Goal: Task Accomplishment & Management: Complete application form

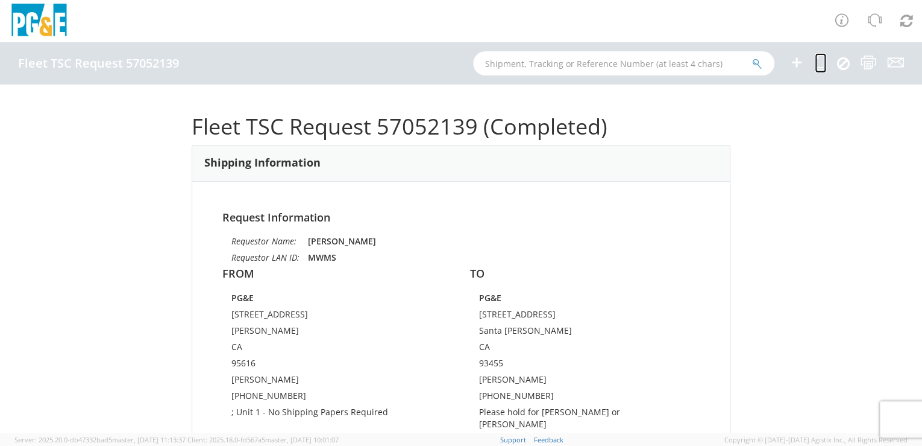
click at [819, 68] on icon at bounding box center [820, 62] width 11 height 15
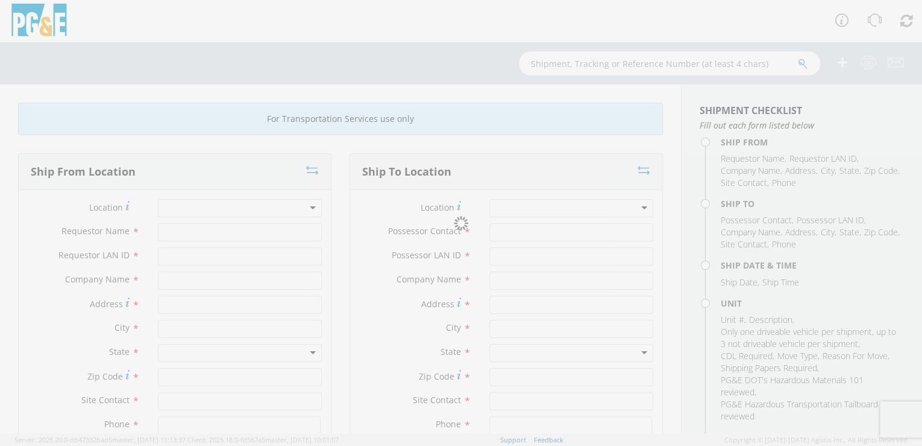
type input "[PERSON_NAME]"
type input "MWMS"
type input "PG&E"
type input "[STREET_ADDRESS]"
type input "[PERSON_NAME]"
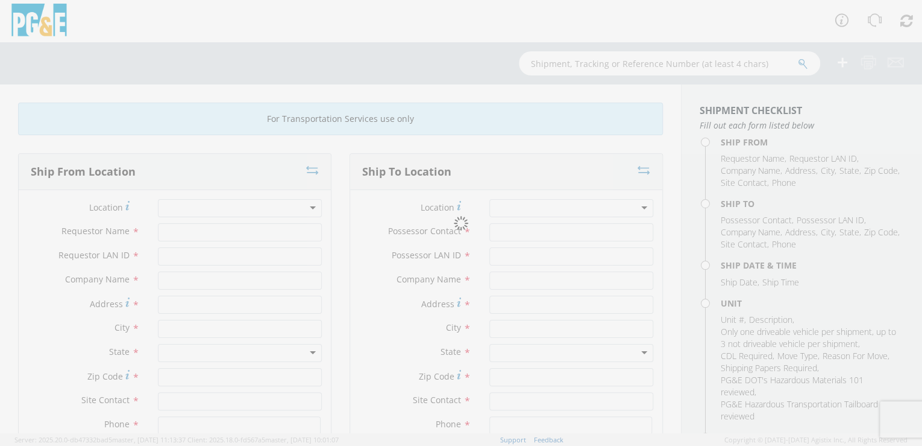
type input "95616"
type input "[PERSON_NAME]"
type input "[PHONE_NUMBER]"
type input "[PERSON_NAME]"
type input "MWMS"
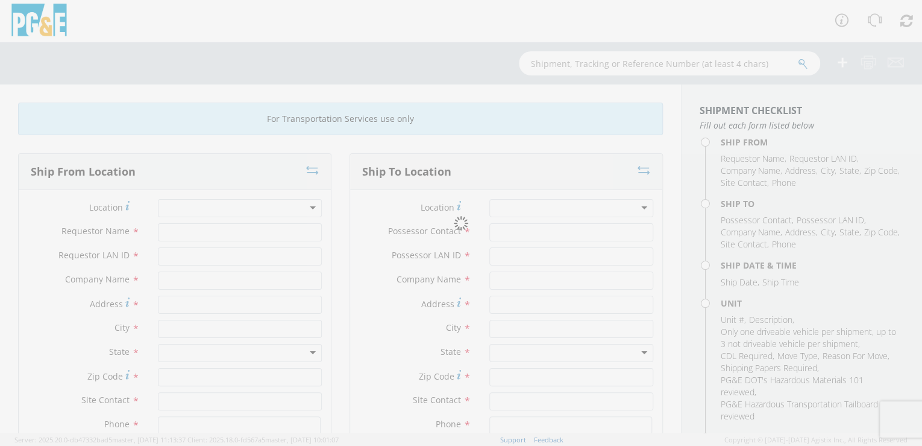
type input "PG&E"
type input "[STREET_ADDRESS]"
type input "Santa [PERSON_NAME]"
type input "93455"
type input "[PERSON_NAME]"
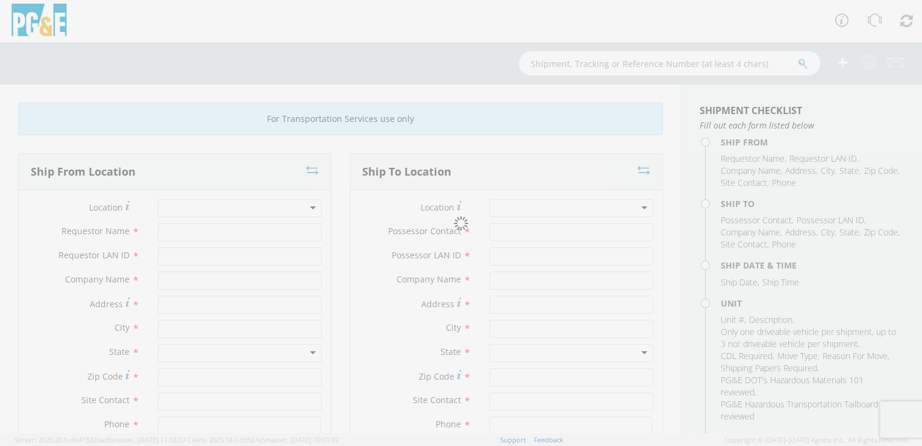
type input "[PHONE_NUMBER]"
type input "[DATE]"
type input "EQ; ALL TERRAIN VEHICLE - LG"
type input "0"
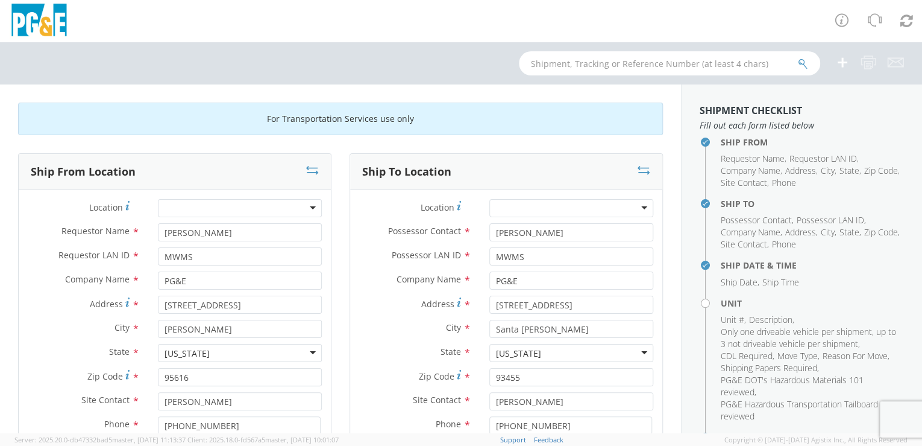
select select "12436"
select select "B25420"
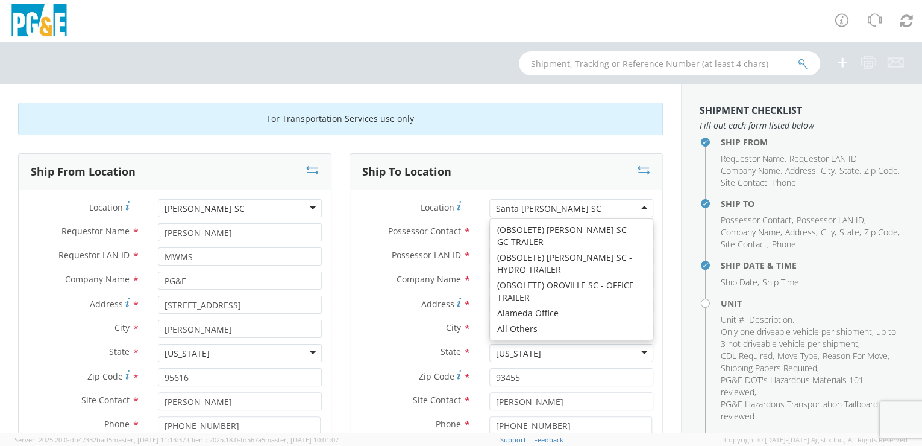
click at [564, 206] on div "Santa [PERSON_NAME] SC" at bounding box center [572, 208] width 164 height 18
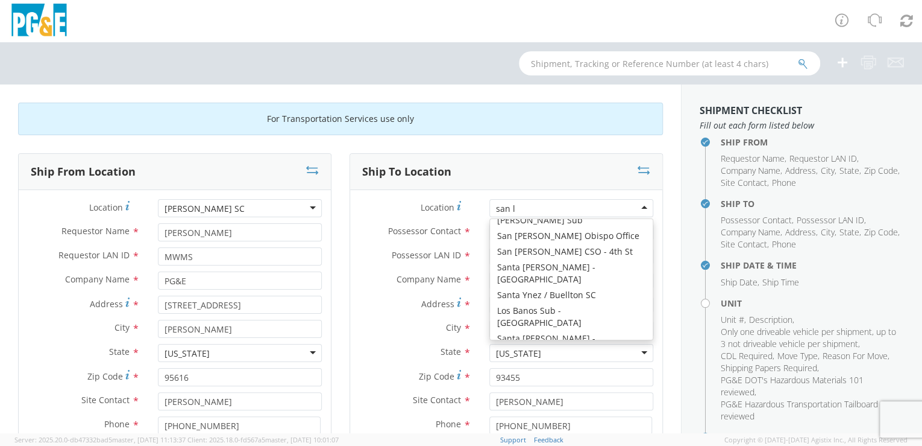
scroll to position [2, 0]
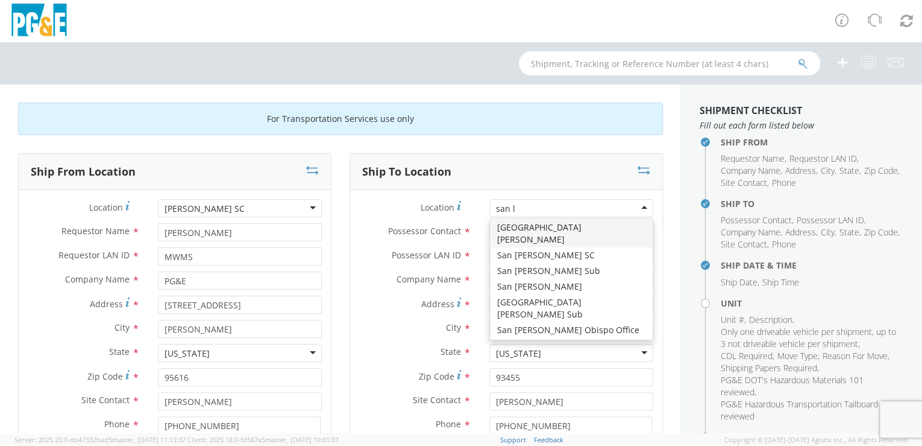
type input "san lu"
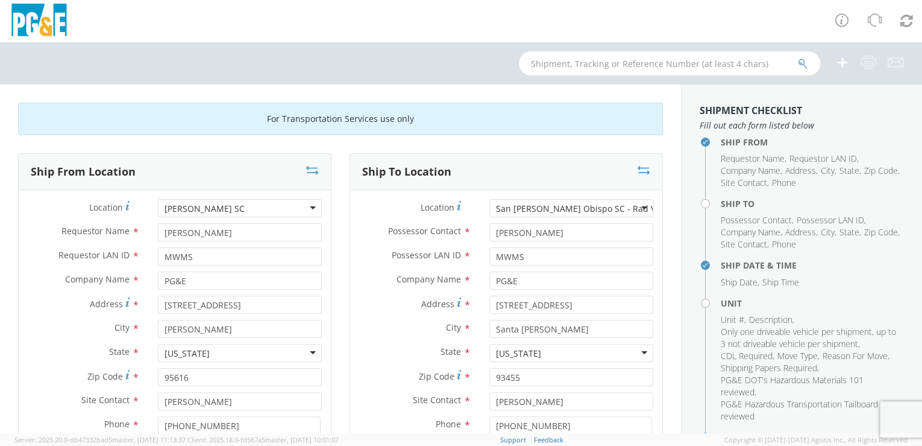
type input "[STREET_ADDRESS][PERSON_NAME]"
type input "SAN [PERSON_NAME] OBISPO"
type input "93401"
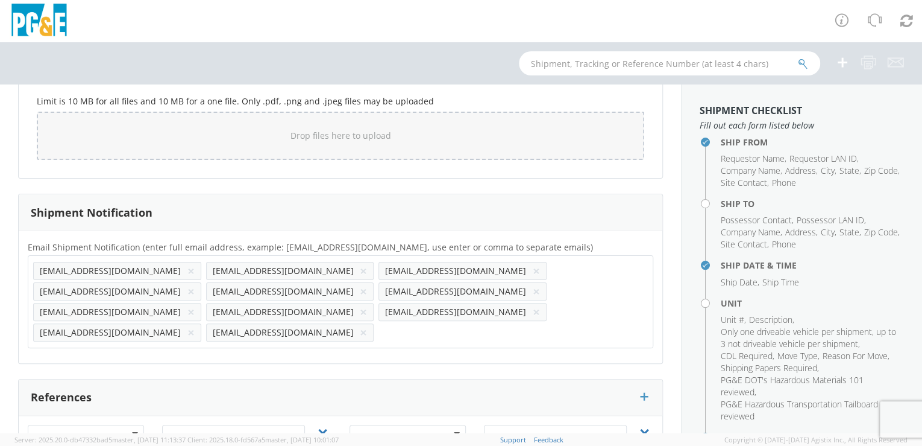
scroll to position [1088, 0]
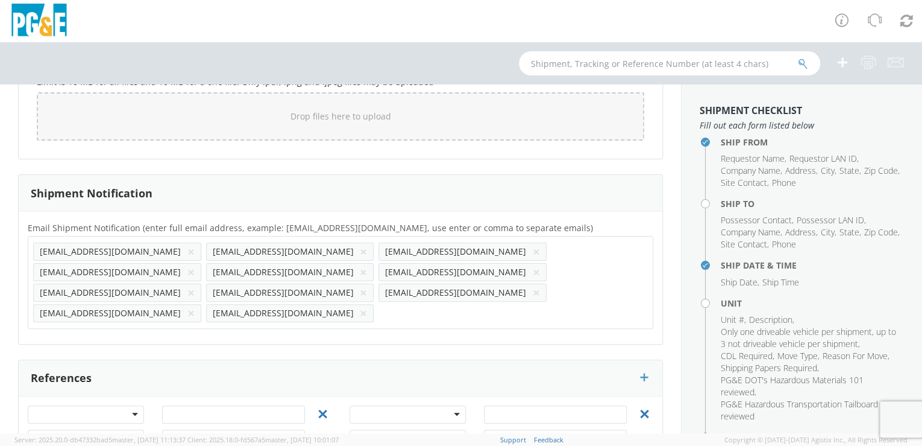
click at [360, 285] on button "×" at bounding box center [363, 292] width 7 height 14
click at [533, 285] on button "×" at bounding box center [536, 292] width 7 height 14
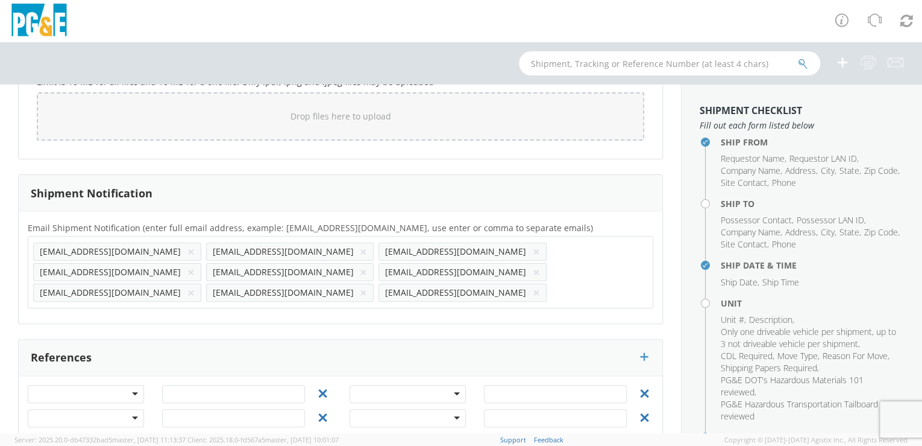
click at [540, 265] on button "×" at bounding box center [536, 272] width 7 height 14
click at [195, 265] on button "×" at bounding box center [190, 272] width 7 height 14
click at [219, 283] on input "text" at bounding box center [212, 291] width 13 height 17
paste input "J5CD"
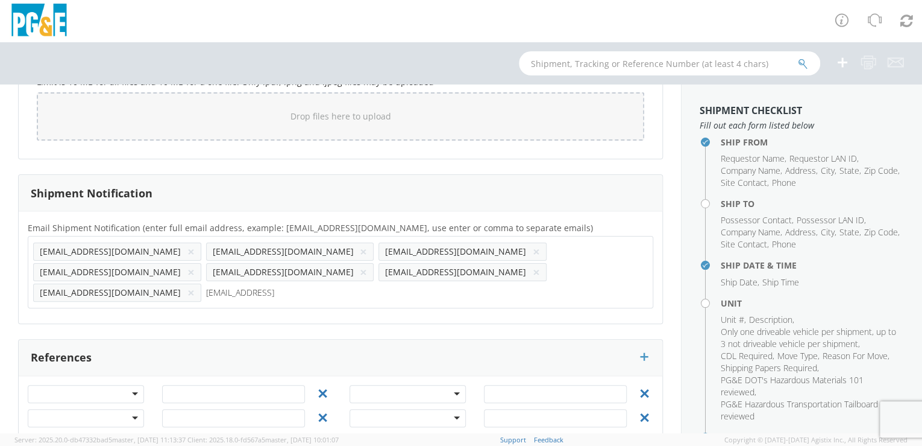
type input "[EMAIL_ADDRESS][DOMAIN_NAME]"
click at [212, 294] on div "Email Shipment Notification (enter full email address, example: [EMAIL_ADDRESS]…" at bounding box center [341, 267] width 644 height 112
